Goal: Information Seeking & Learning: Learn about a topic

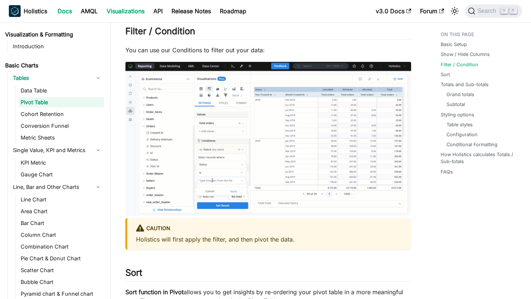
click at [67, 9] on link "Docs" at bounding box center [64, 11] width 23 height 12
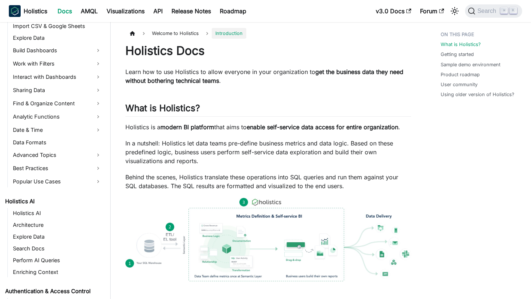
scroll to position [207, 0]
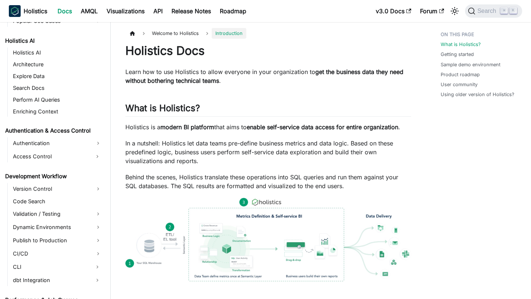
scroll to position [366, 0]
click at [56, 112] on link "Enriching Context" at bounding box center [57, 112] width 93 height 10
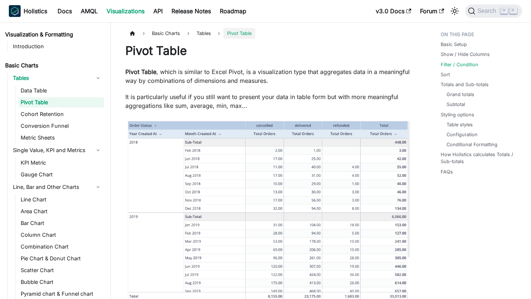
scroll to position [946, 0]
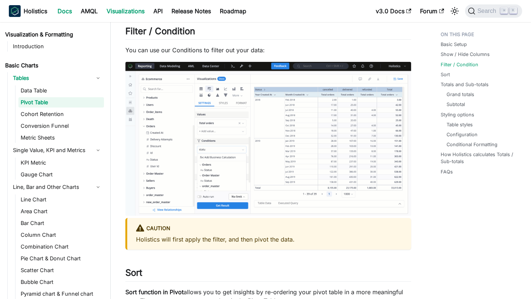
click at [61, 9] on link "Docs" at bounding box center [64, 11] width 23 height 12
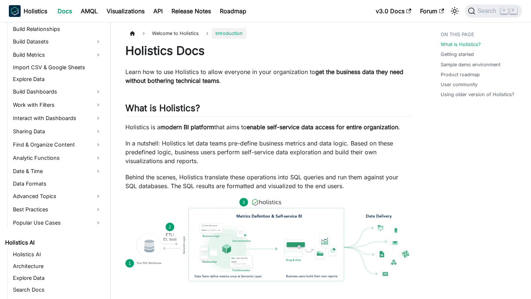
scroll to position [382, 0]
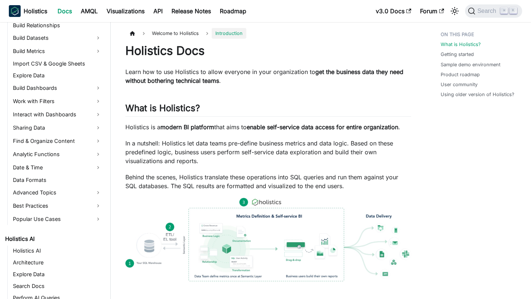
scroll to position [256, 0]
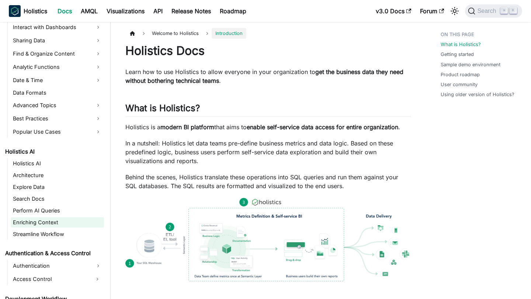
click at [60, 222] on link "Enriching Context" at bounding box center [57, 223] width 93 height 10
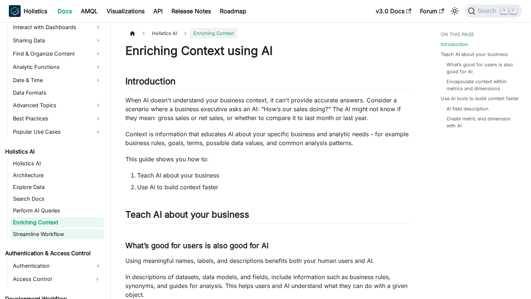
click at [41, 237] on link "Streamline Workflow" at bounding box center [57, 234] width 93 height 10
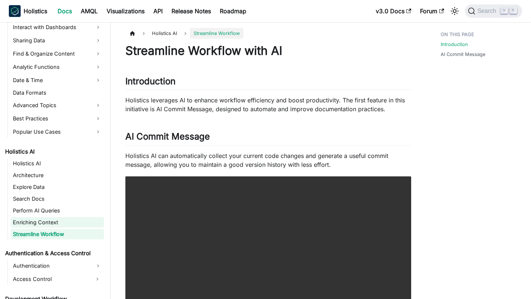
click at [33, 223] on link "Enriching Context" at bounding box center [57, 223] width 93 height 10
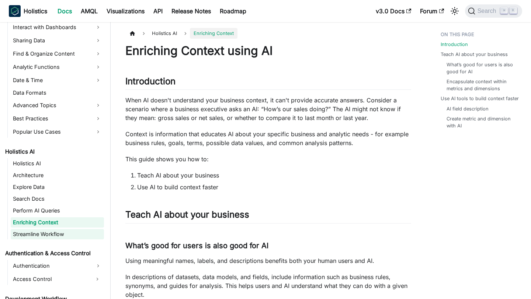
click at [68, 236] on link "Streamline Workflow" at bounding box center [57, 234] width 93 height 10
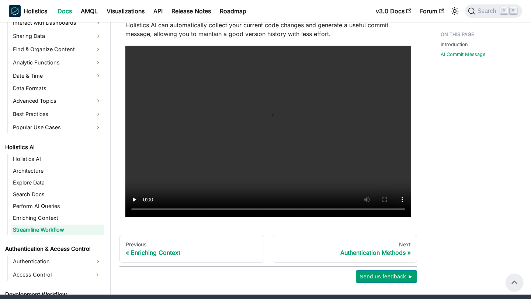
scroll to position [107, 0]
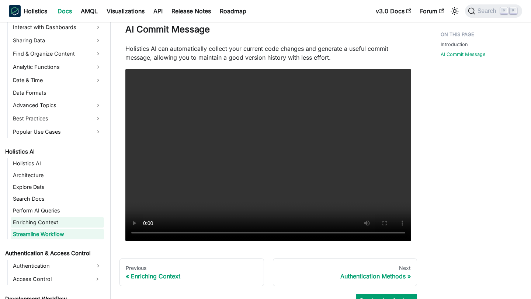
click at [39, 222] on link "Enriching Context" at bounding box center [57, 223] width 93 height 10
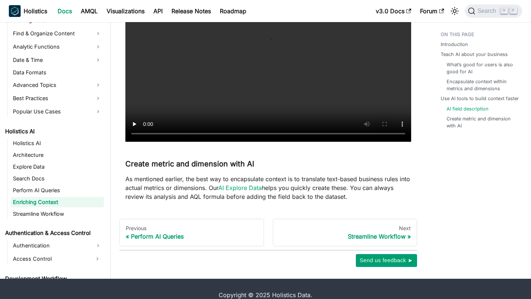
scroll to position [748, 0]
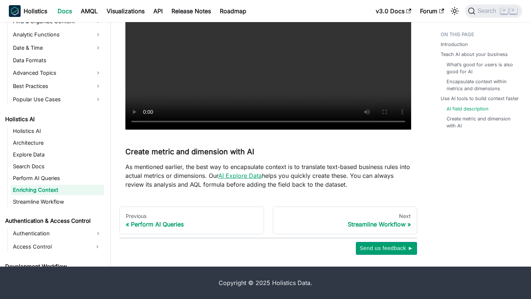
click at [262, 174] on link "AI Explore Data" at bounding box center [240, 175] width 44 height 7
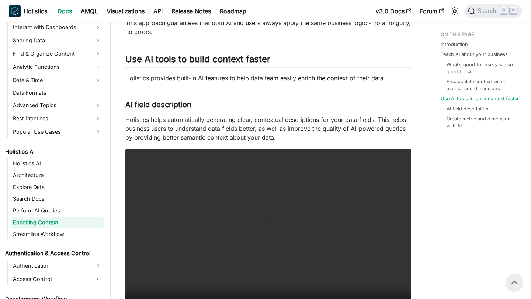
scroll to position [555, 0]
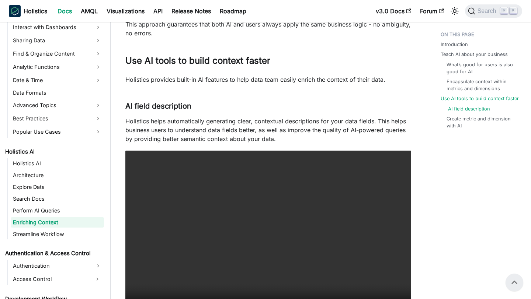
click at [464, 107] on link "AI field description" at bounding box center [469, 108] width 42 height 7
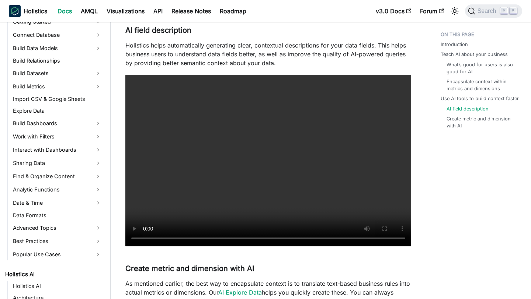
scroll to position [130, 0]
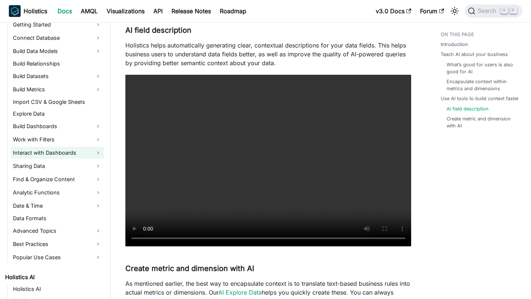
click at [50, 147] on link "Interact with Dashboards" at bounding box center [57, 153] width 93 height 12
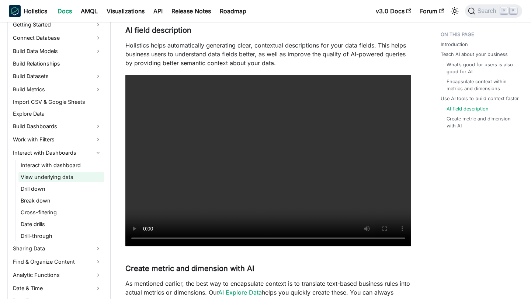
click at [41, 178] on link "View underlying data" at bounding box center [61, 177] width 86 height 10
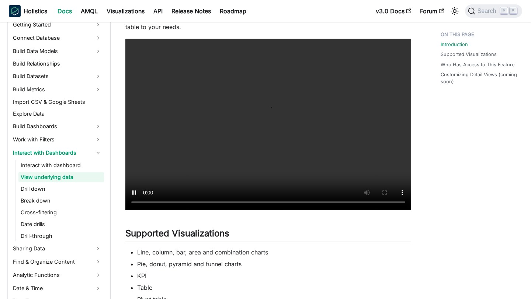
scroll to position [199, 0]
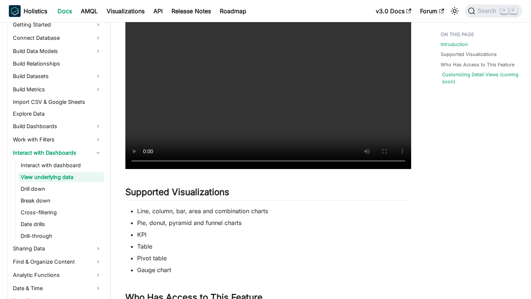
click at [466, 76] on link "Customizing Detail Views (coming soon)" at bounding box center [481, 78] width 79 height 14
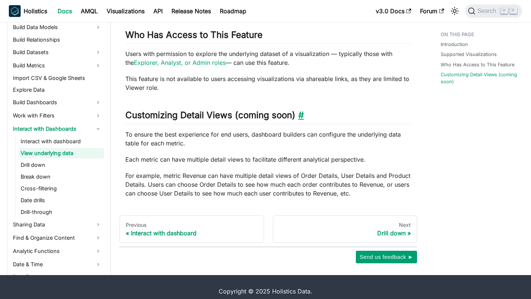
click at [298, 110] on link "​" at bounding box center [299, 115] width 8 height 11
click at [43, 172] on link "Break down" at bounding box center [61, 177] width 86 height 10
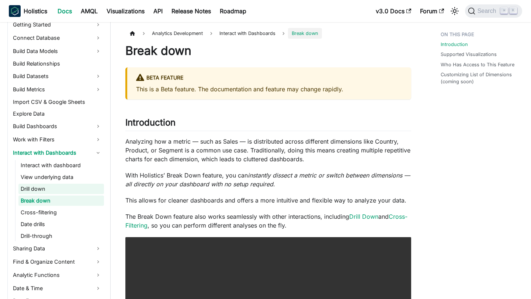
click at [44, 186] on link "Drill down" at bounding box center [61, 189] width 86 height 10
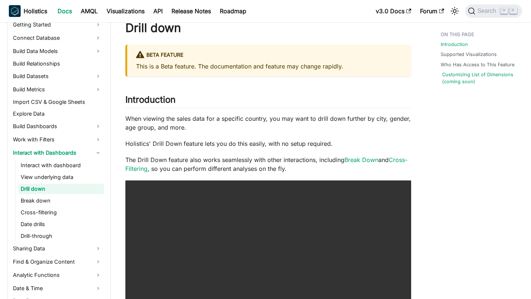
click at [493, 74] on link "Customizing List of Dimensions (coming soon)" at bounding box center [481, 78] width 79 height 14
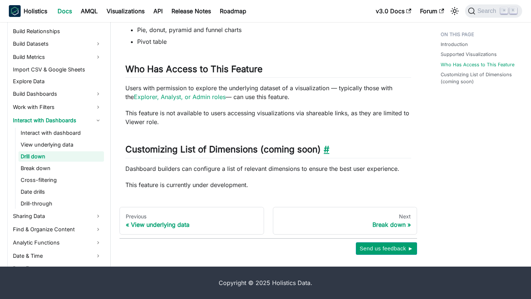
click at [325, 151] on link "​" at bounding box center [325, 149] width 8 height 11
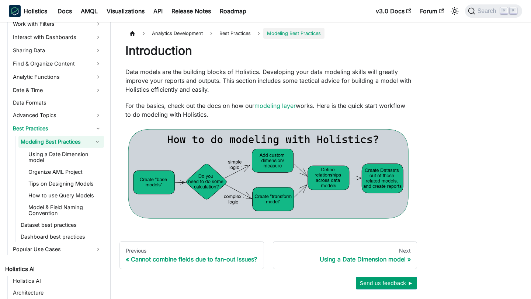
scroll to position [246, 0]
click at [41, 208] on link "Model & Field Naming Convention" at bounding box center [65, 210] width 78 height 16
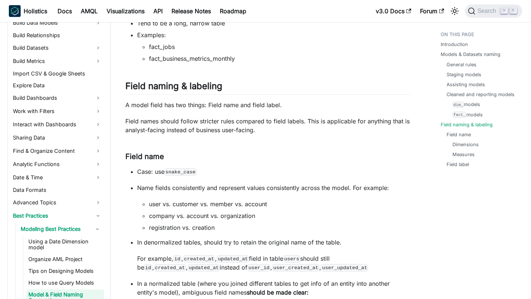
scroll to position [243, 0]
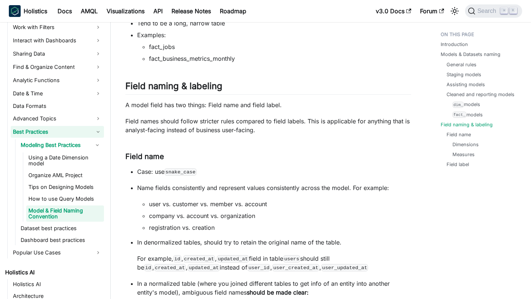
click at [101, 129] on link "Best Practices" at bounding box center [57, 132] width 93 height 12
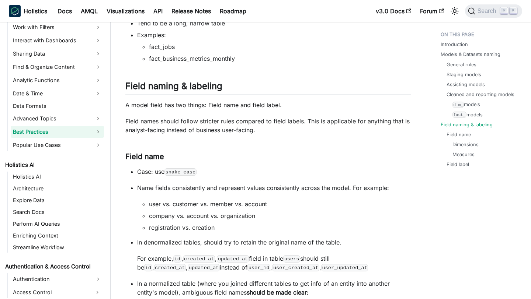
click at [101, 129] on link "Best Practices" at bounding box center [57, 132] width 93 height 12
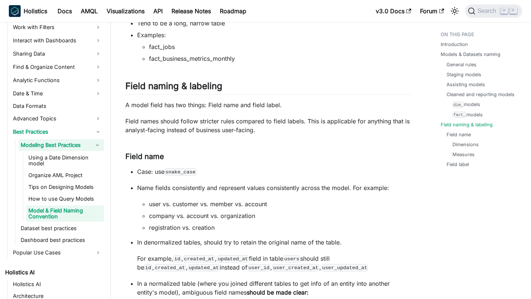
click at [103, 148] on button "Collapse sidebar category 'Modeling Best Practices'" at bounding box center [97, 145] width 13 height 12
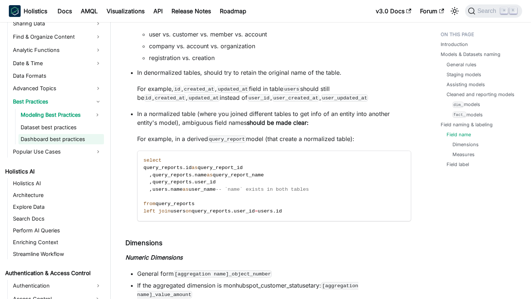
scroll to position [295, 0]
